Goal: Check status: Check status

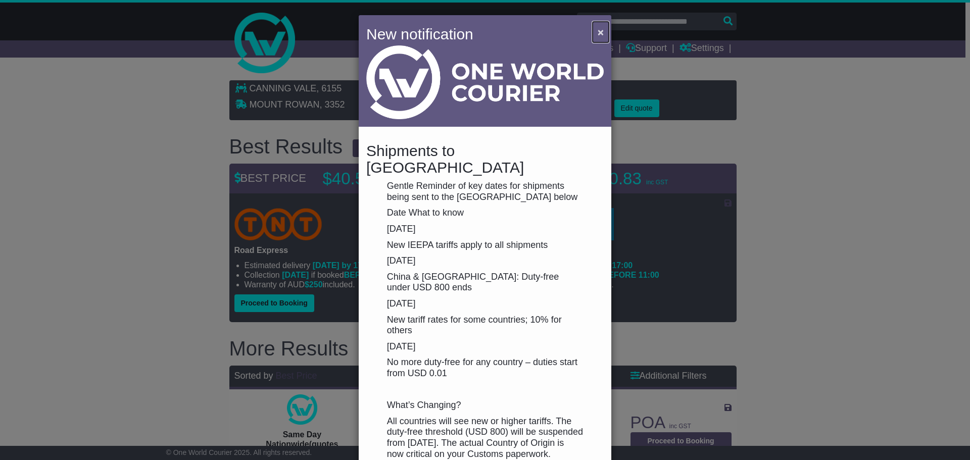
click at [598, 30] on span "×" at bounding box center [601, 32] width 6 height 12
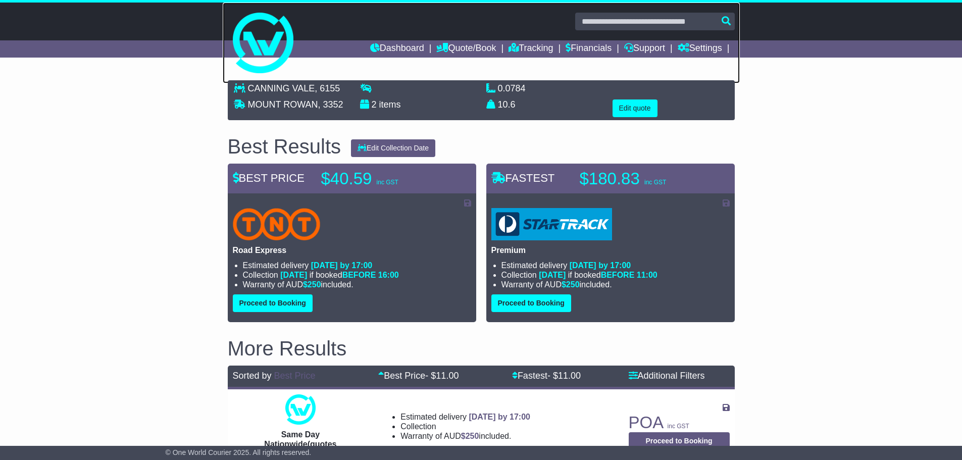
click at [597, 30] on link at bounding box center [481, 43] width 517 height 81
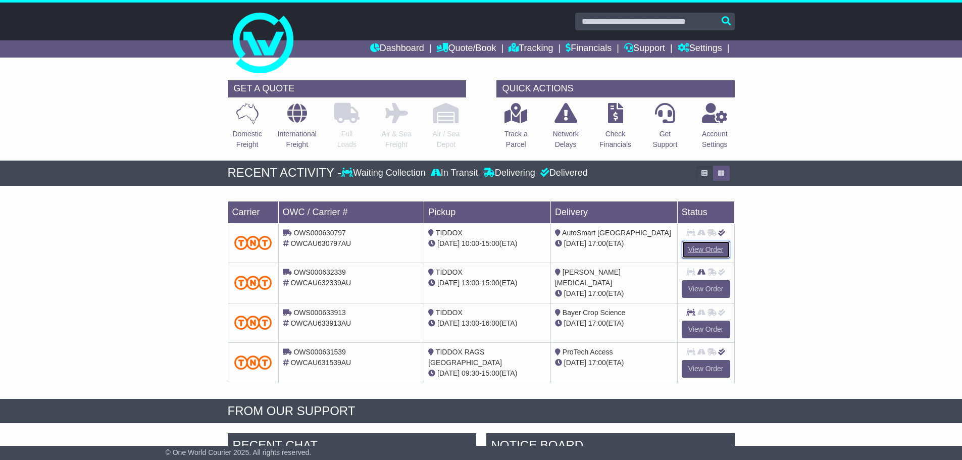
click at [693, 246] on link "View Order" at bounding box center [706, 250] width 49 height 18
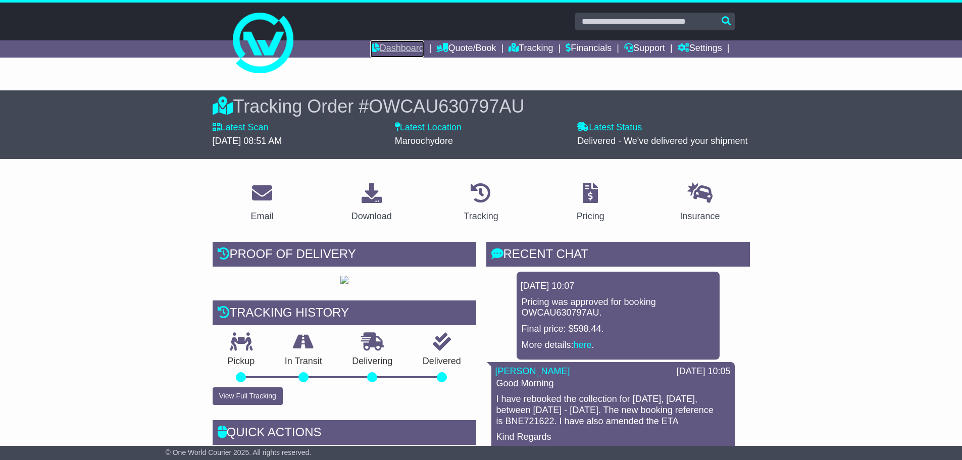
drag, startPoint x: 387, startPoint y: 52, endPoint x: 279, endPoint y: 115, distance: 125.5
click at [387, 51] on link "Dashboard" at bounding box center [397, 48] width 54 height 17
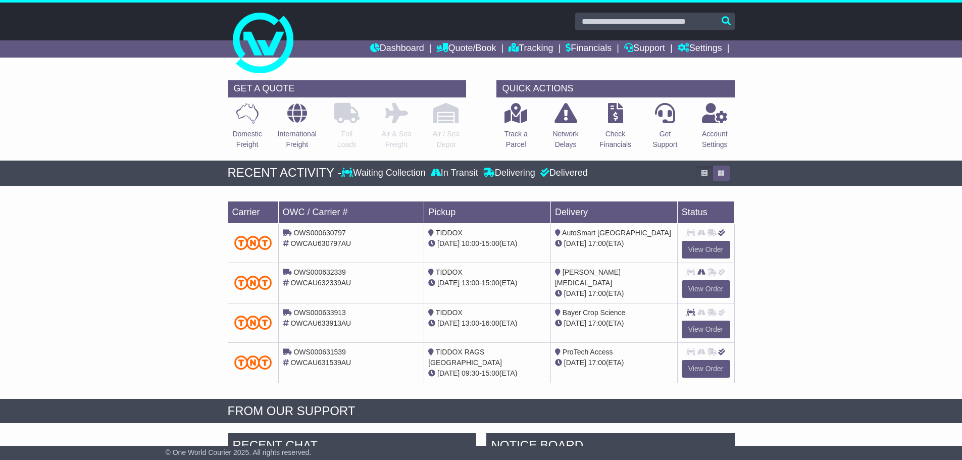
click at [102, 229] on div "Loading... No bookings found Carrier OWC / Carrier # Pickup Delivery Status OWS…" at bounding box center [481, 295] width 962 height 208
